Goal: Transaction & Acquisition: Register for event/course

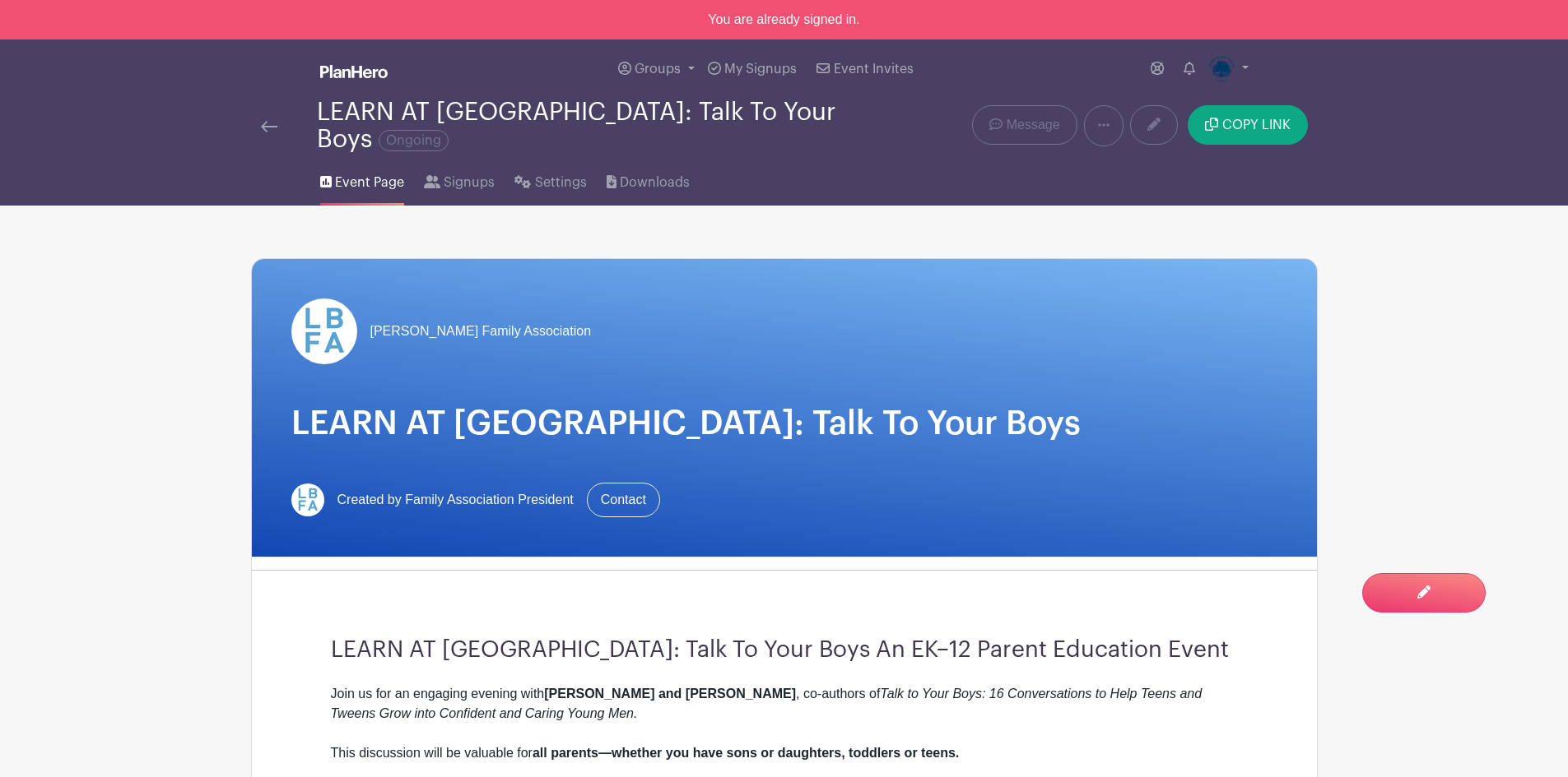
drag, startPoint x: 281, startPoint y: 110, endPoint x: 270, endPoint y: 109, distance: 11.0
click at [279, 116] on div at bounding box center [289, 125] width 56 height 20
click at [264, 121] on img at bounding box center [269, 126] width 17 height 11
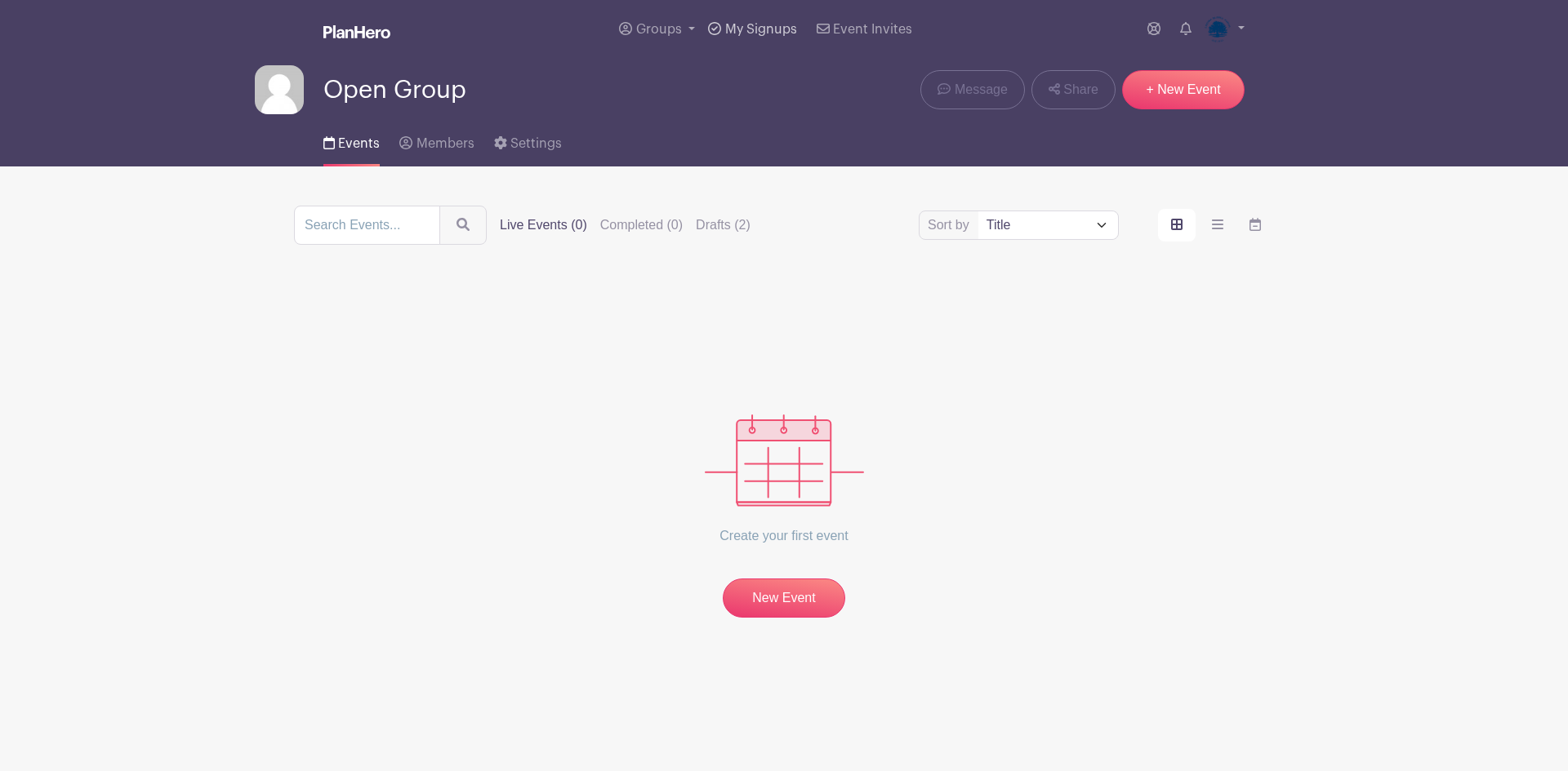
click at [738, 26] on span "My Signups" at bounding box center [760, 29] width 72 height 13
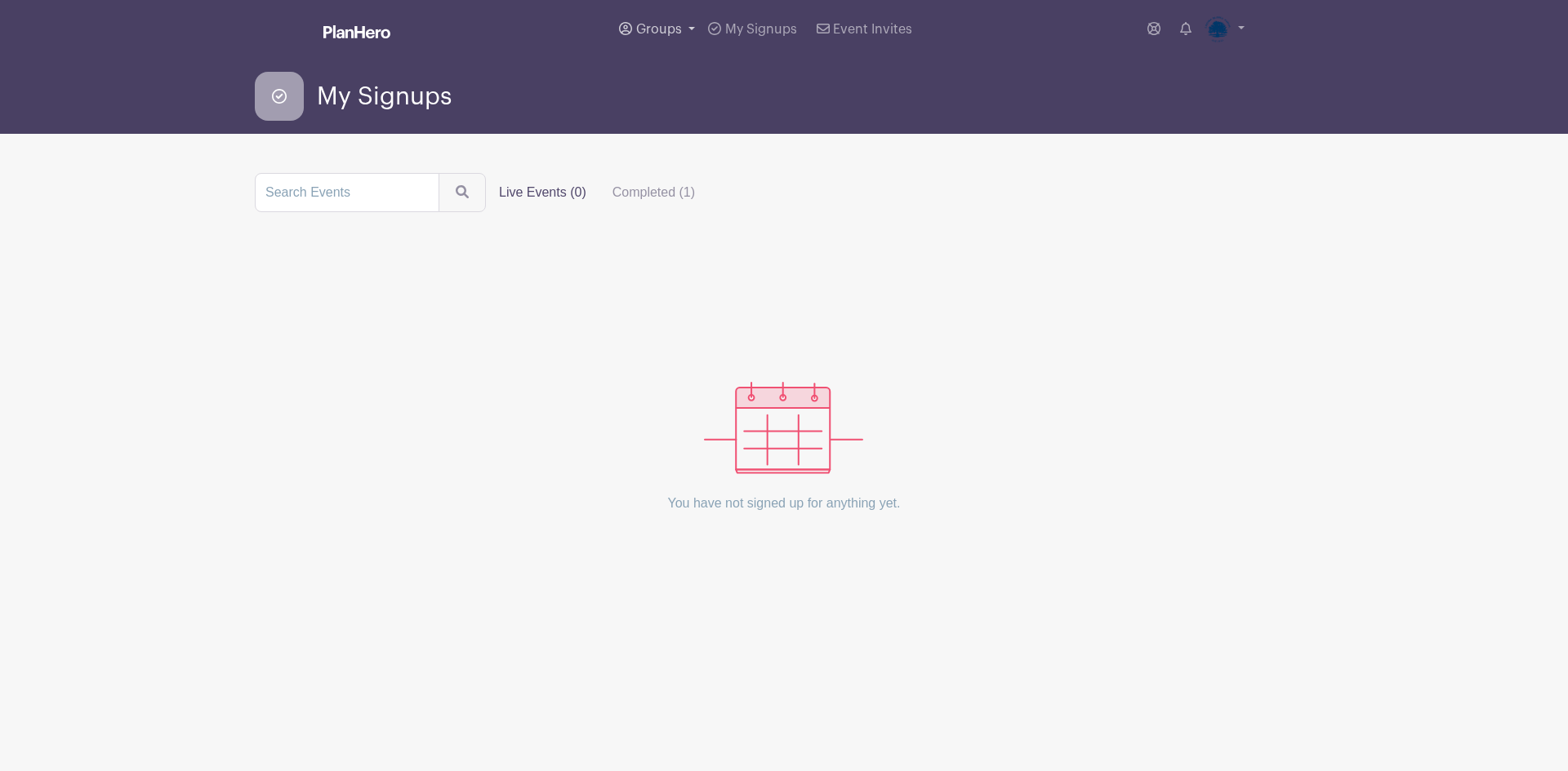
click at [674, 28] on span "Groups" at bounding box center [658, 29] width 46 height 13
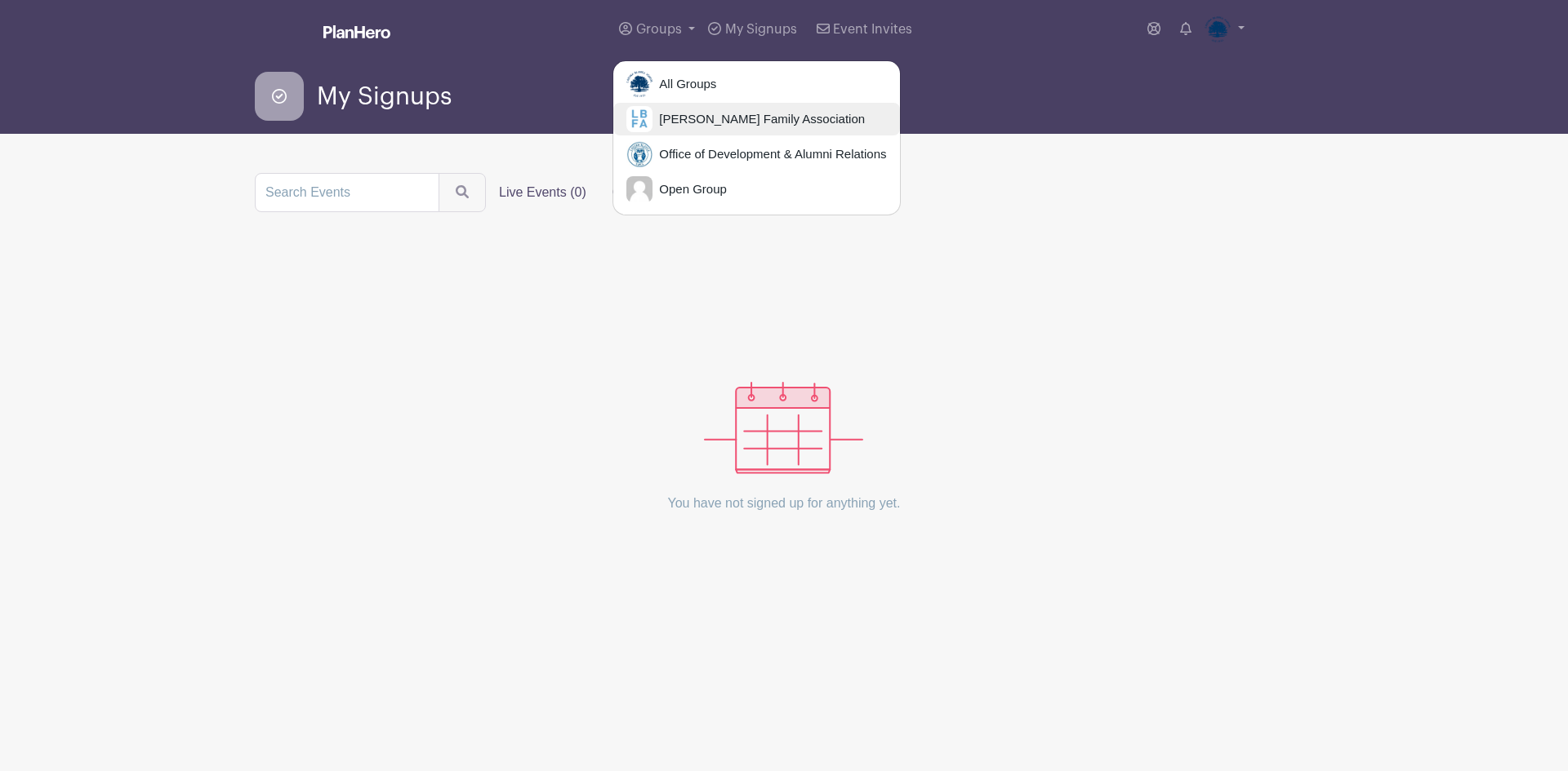
click at [687, 113] on span "[PERSON_NAME] Family Association" at bounding box center [759, 120] width 212 height 19
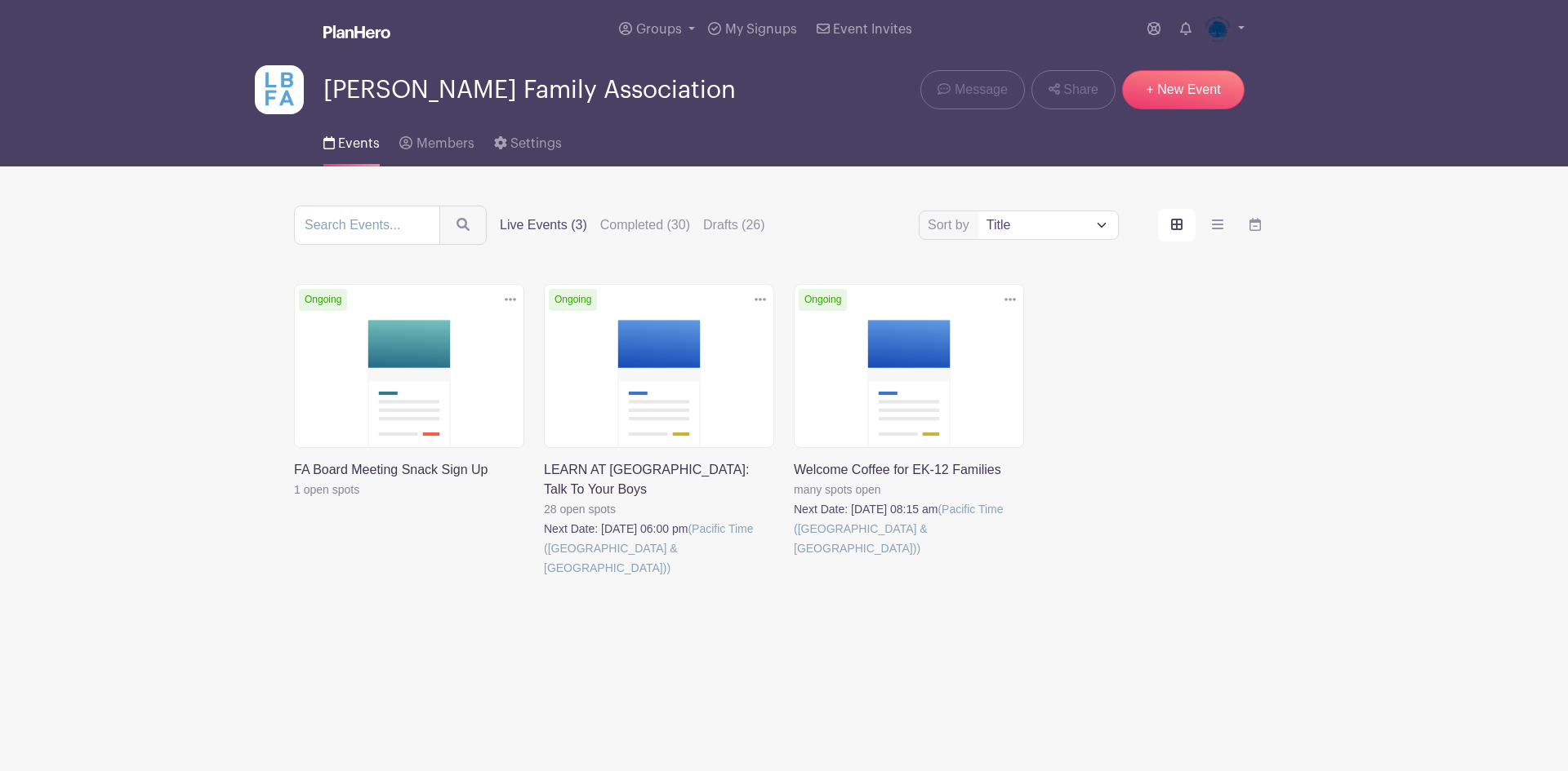
click at [794, 558] on link at bounding box center [794, 558] width 0 height 0
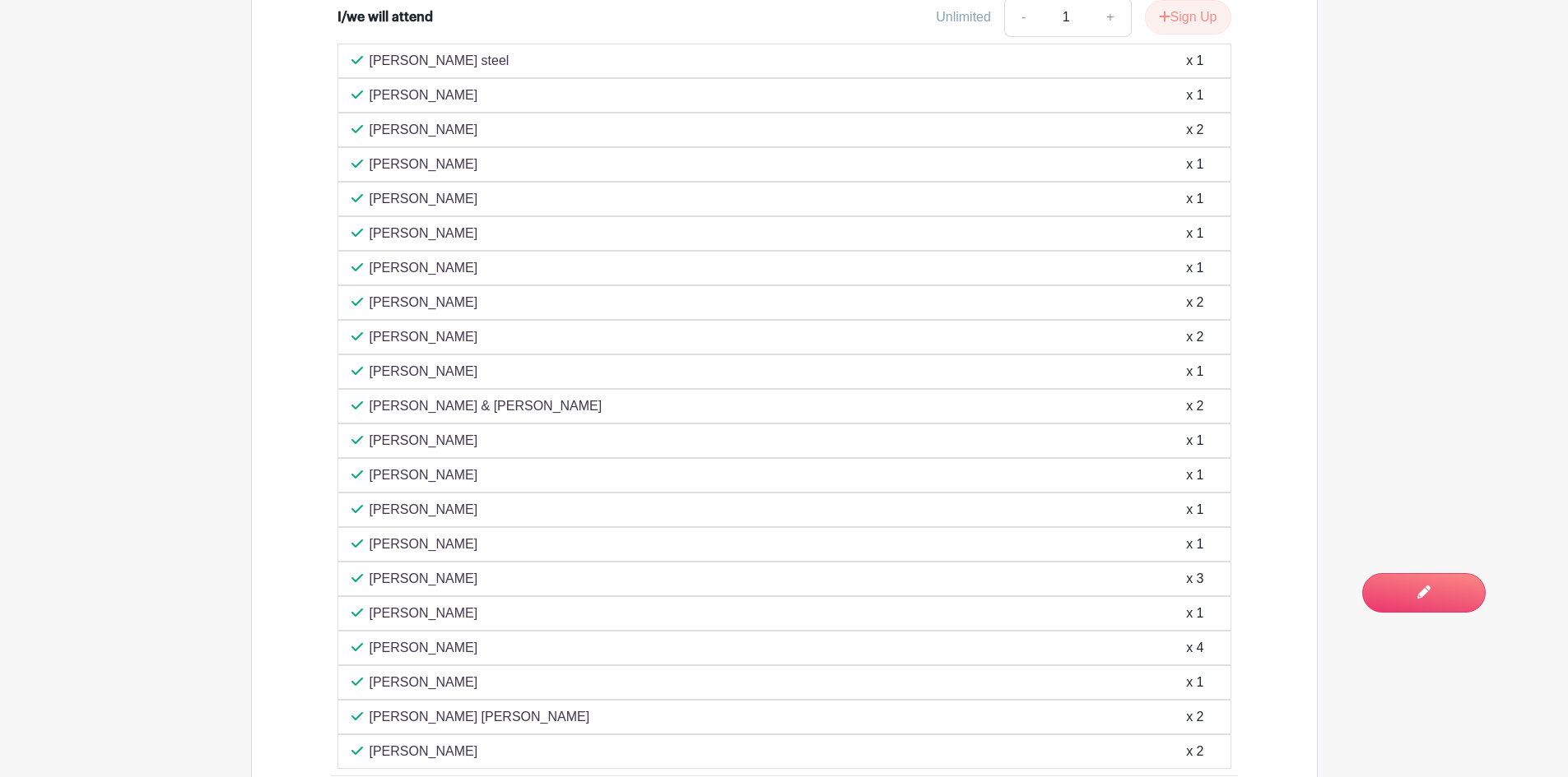
scroll to position [1112, 0]
